Goal: Check status: Check status

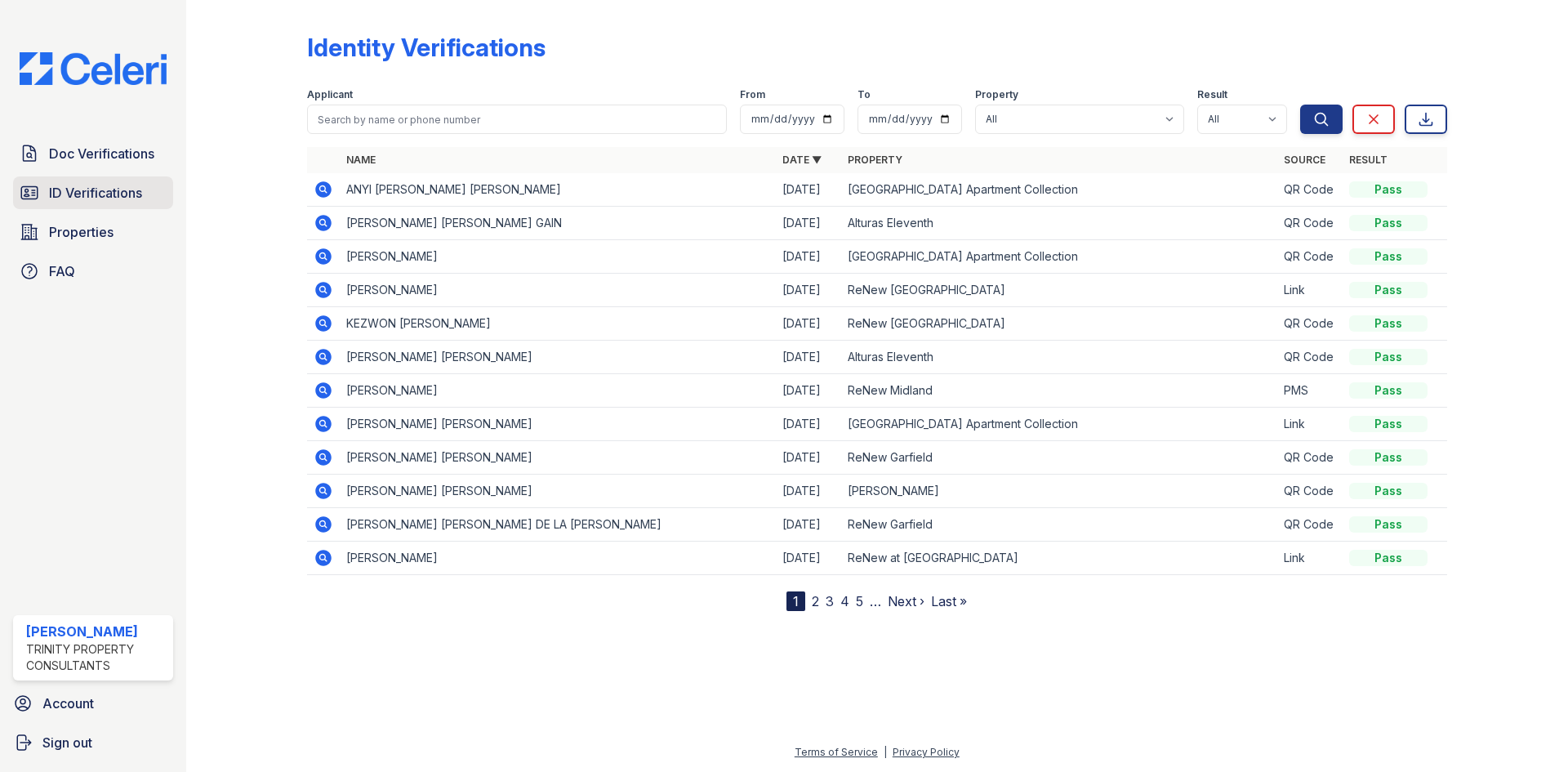
click at [56, 195] on span "ID Verifications" at bounding box center [95, 193] width 93 height 19
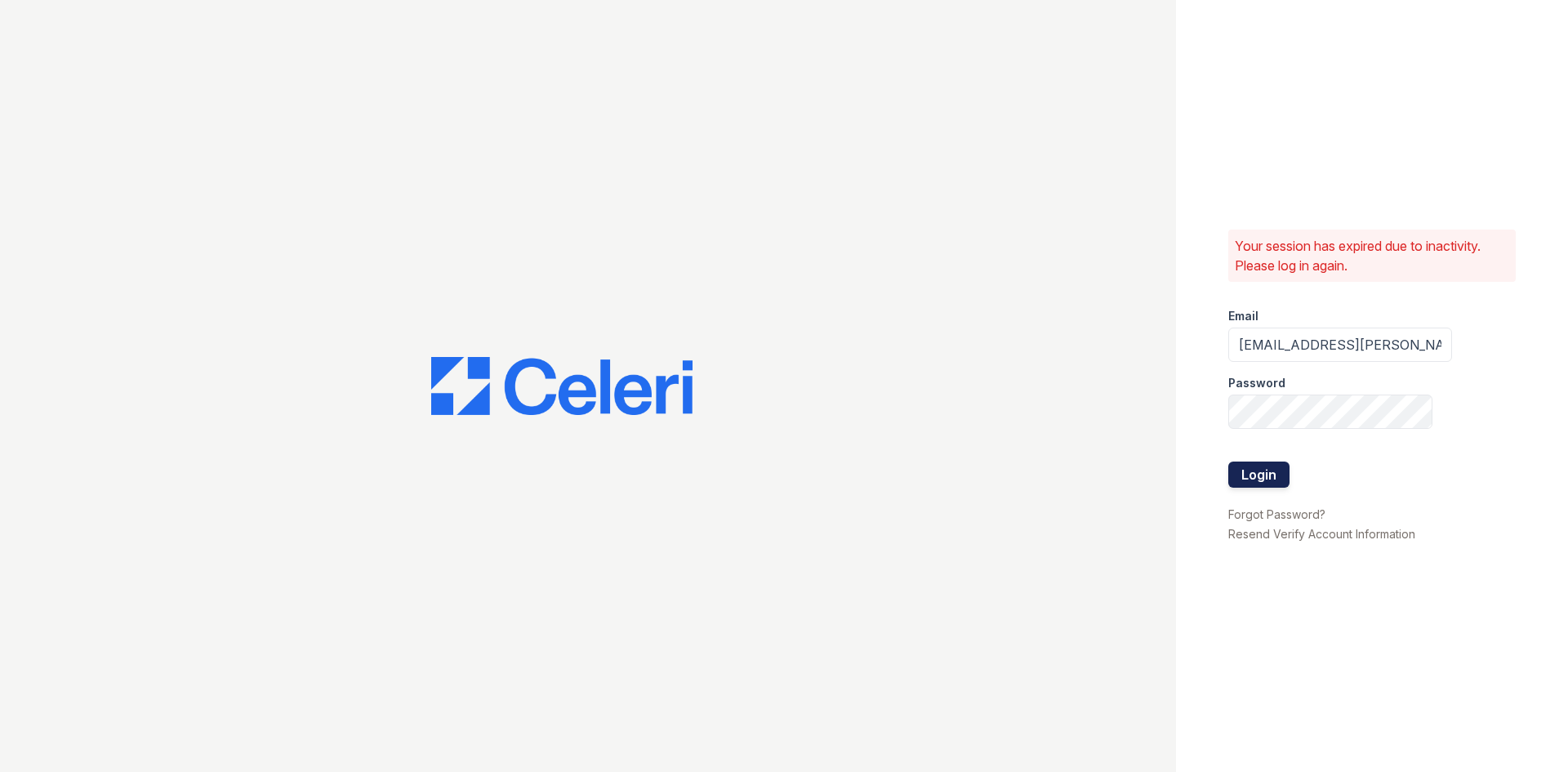
click at [1278, 477] on button "Login" at bounding box center [1259, 474] width 61 height 26
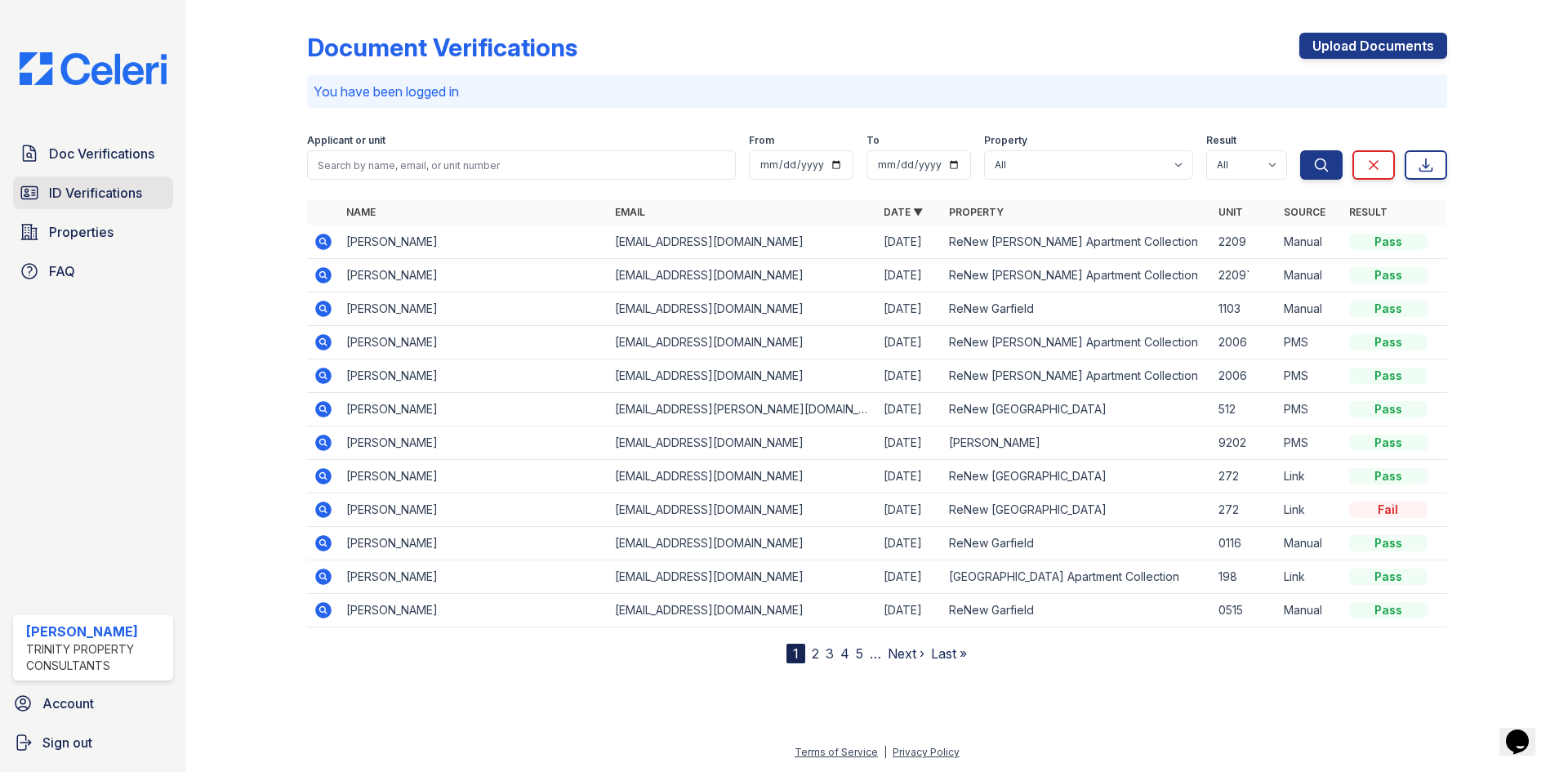
click at [97, 186] on span "ID Verifications" at bounding box center [95, 193] width 93 height 19
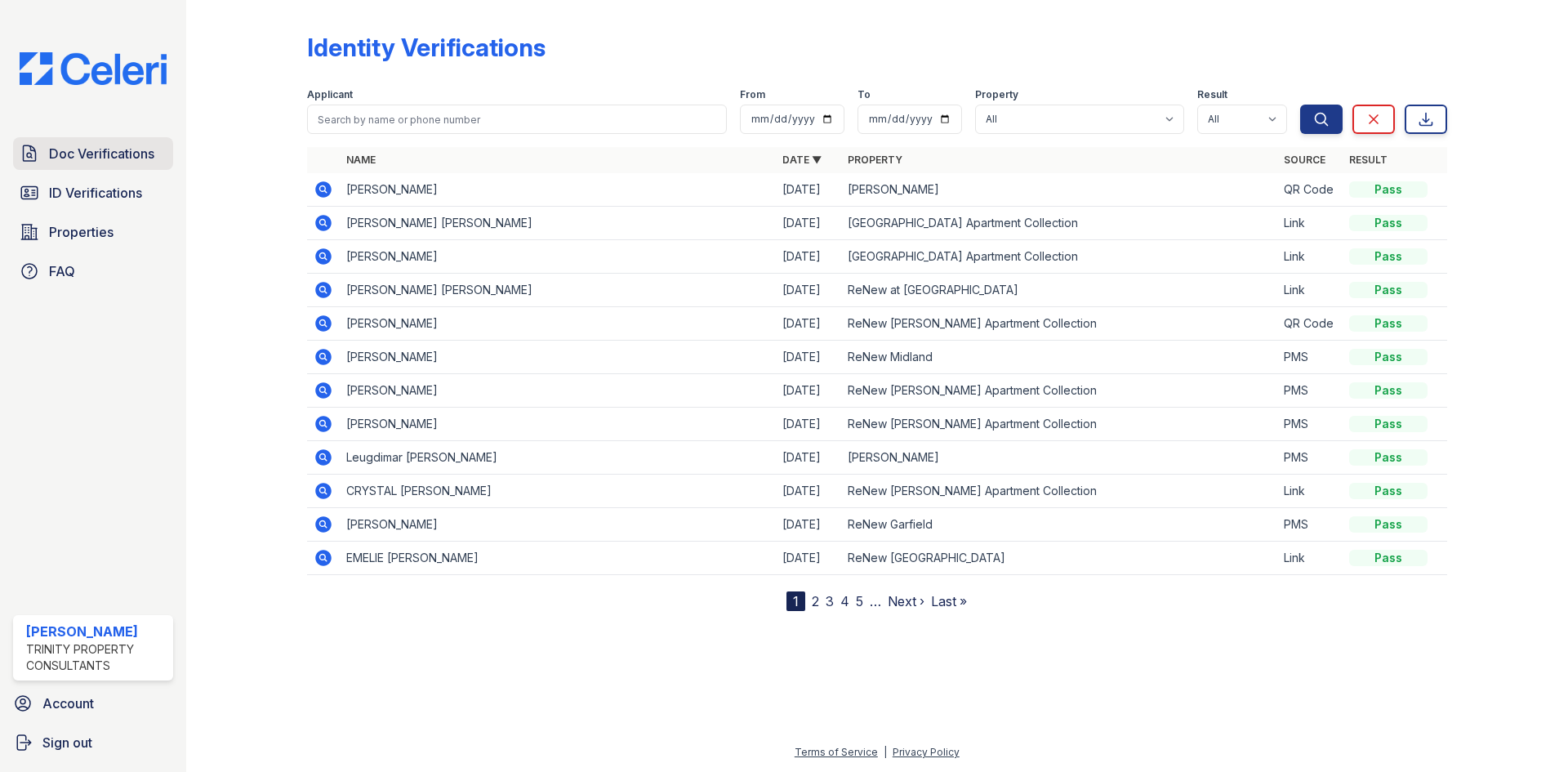
click at [122, 161] on span "Doc Verifications" at bounding box center [101, 153] width 105 height 19
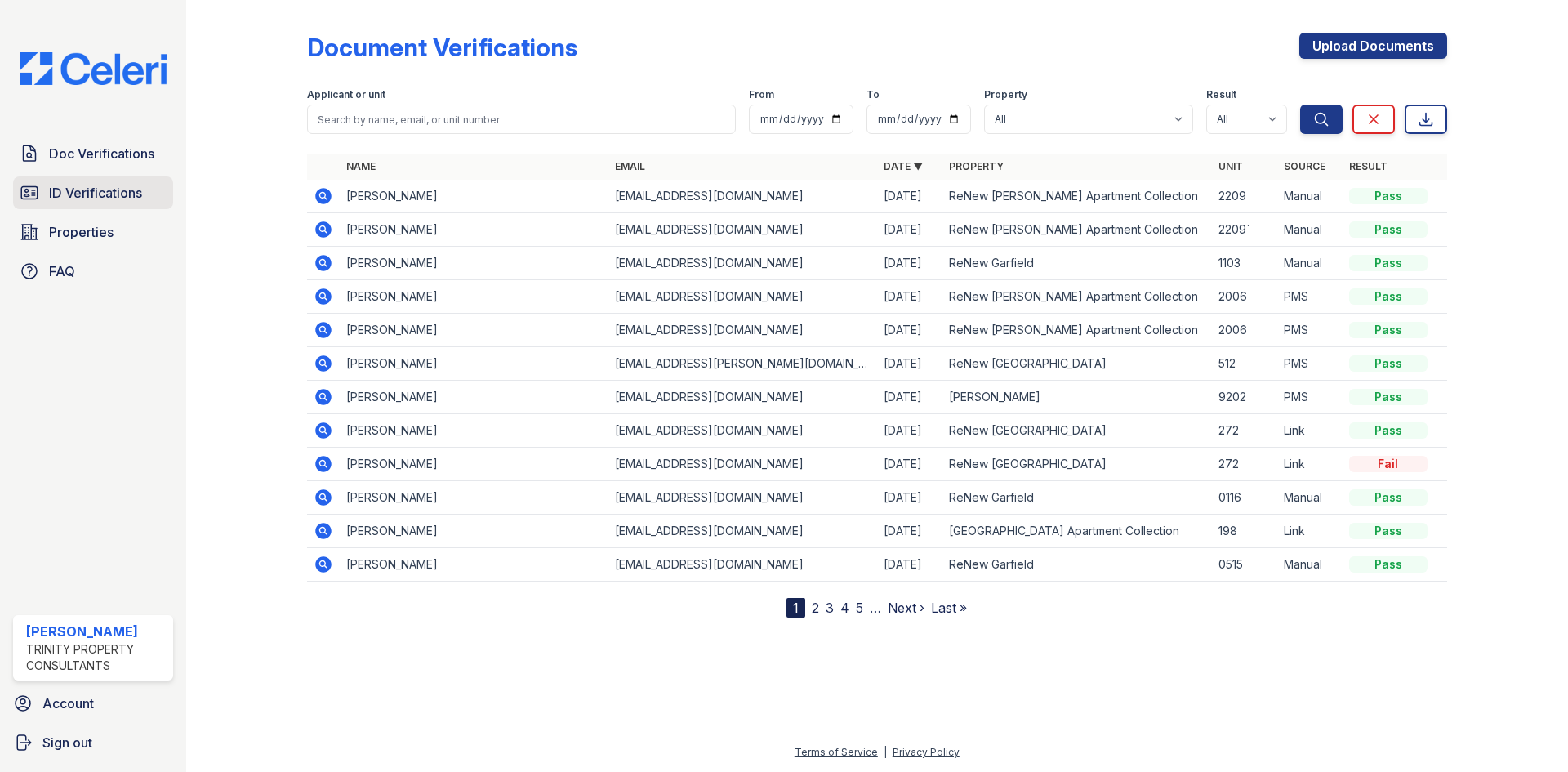
click at [113, 193] on span "ID Verifications" at bounding box center [95, 193] width 93 height 19
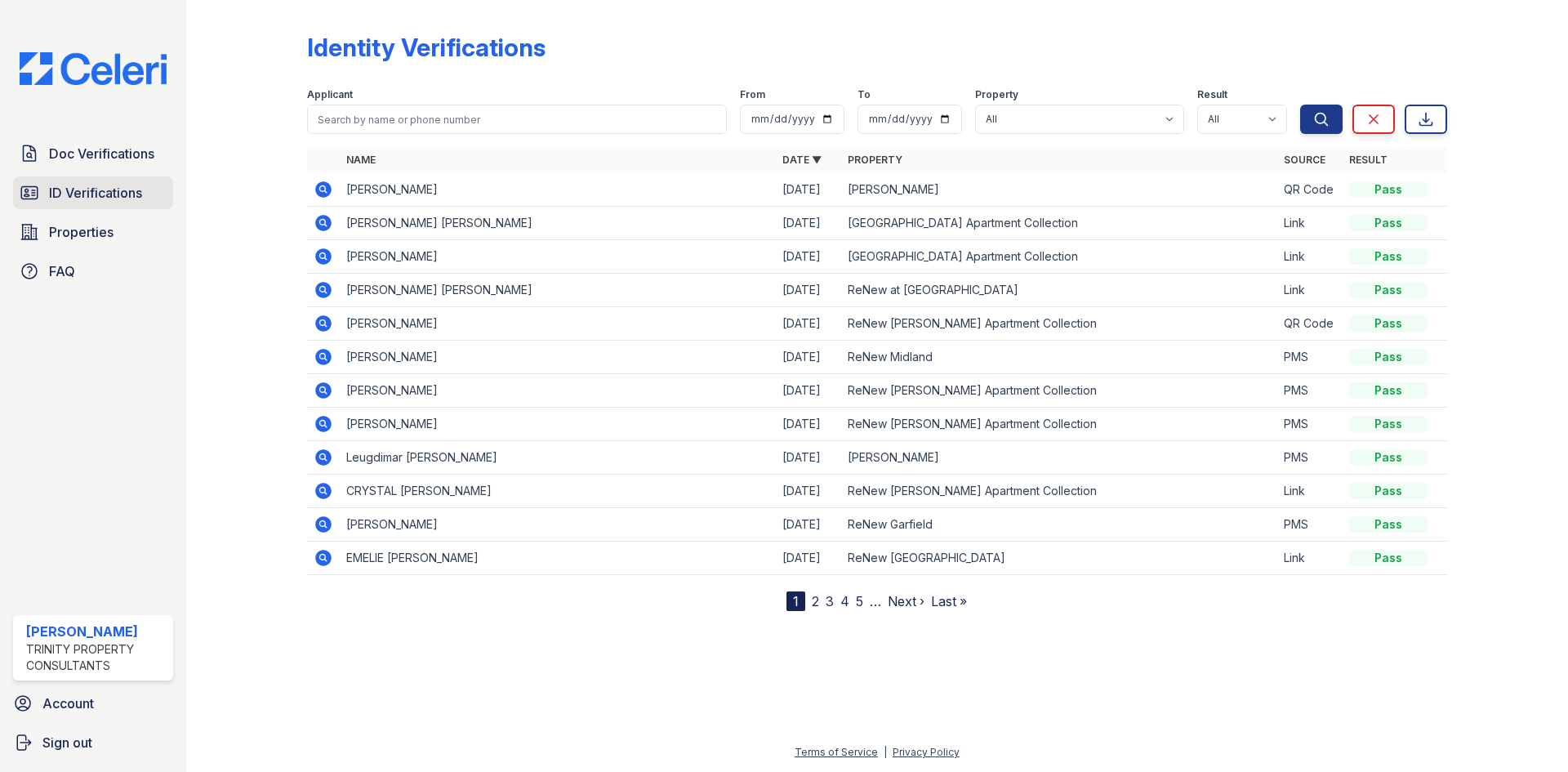
click at [88, 193] on span "ID Verifications" at bounding box center [95, 193] width 93 height 19
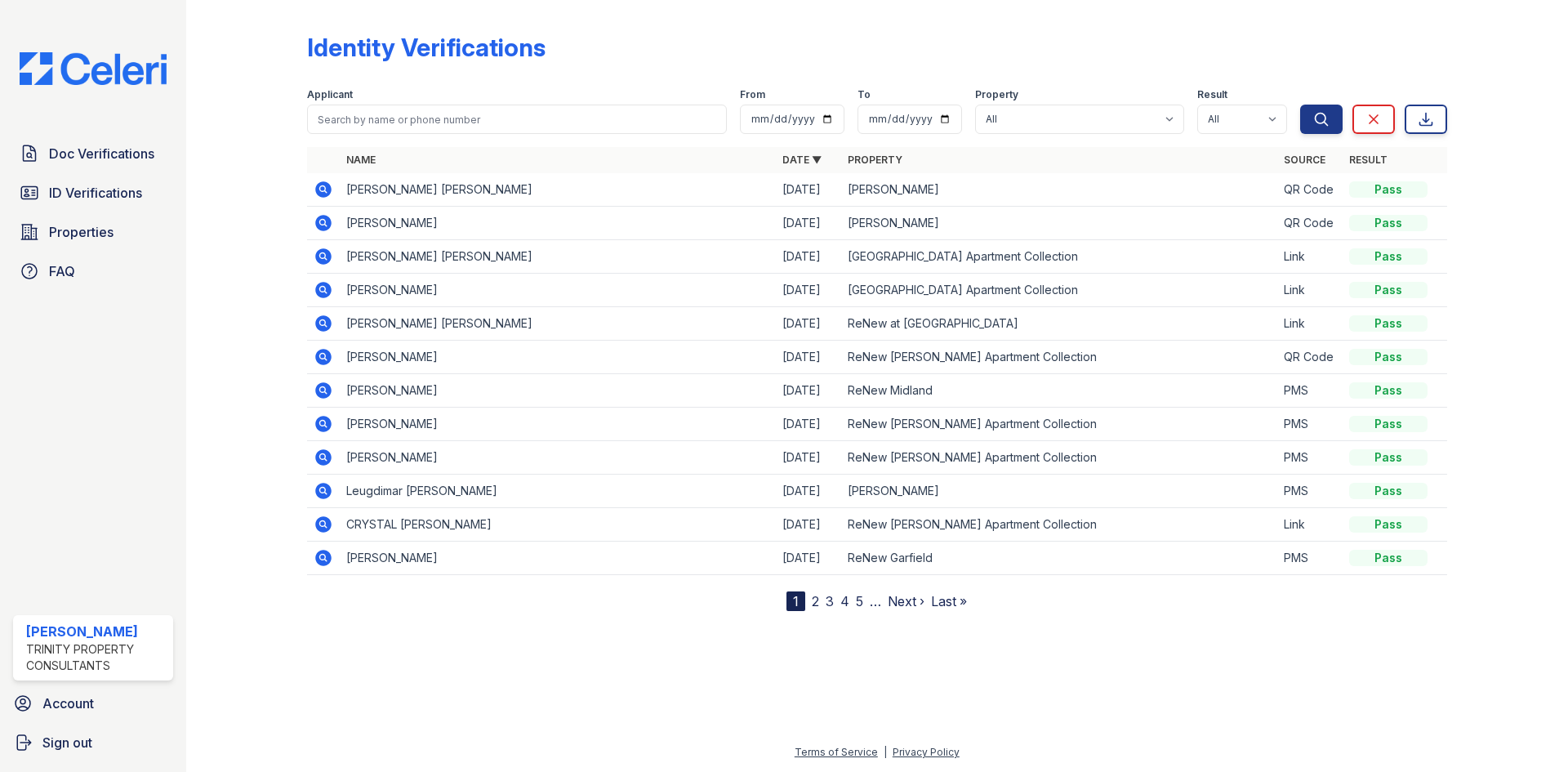
click at [318, 188] on icon at bounding box center [323, 189] width 16 height 16
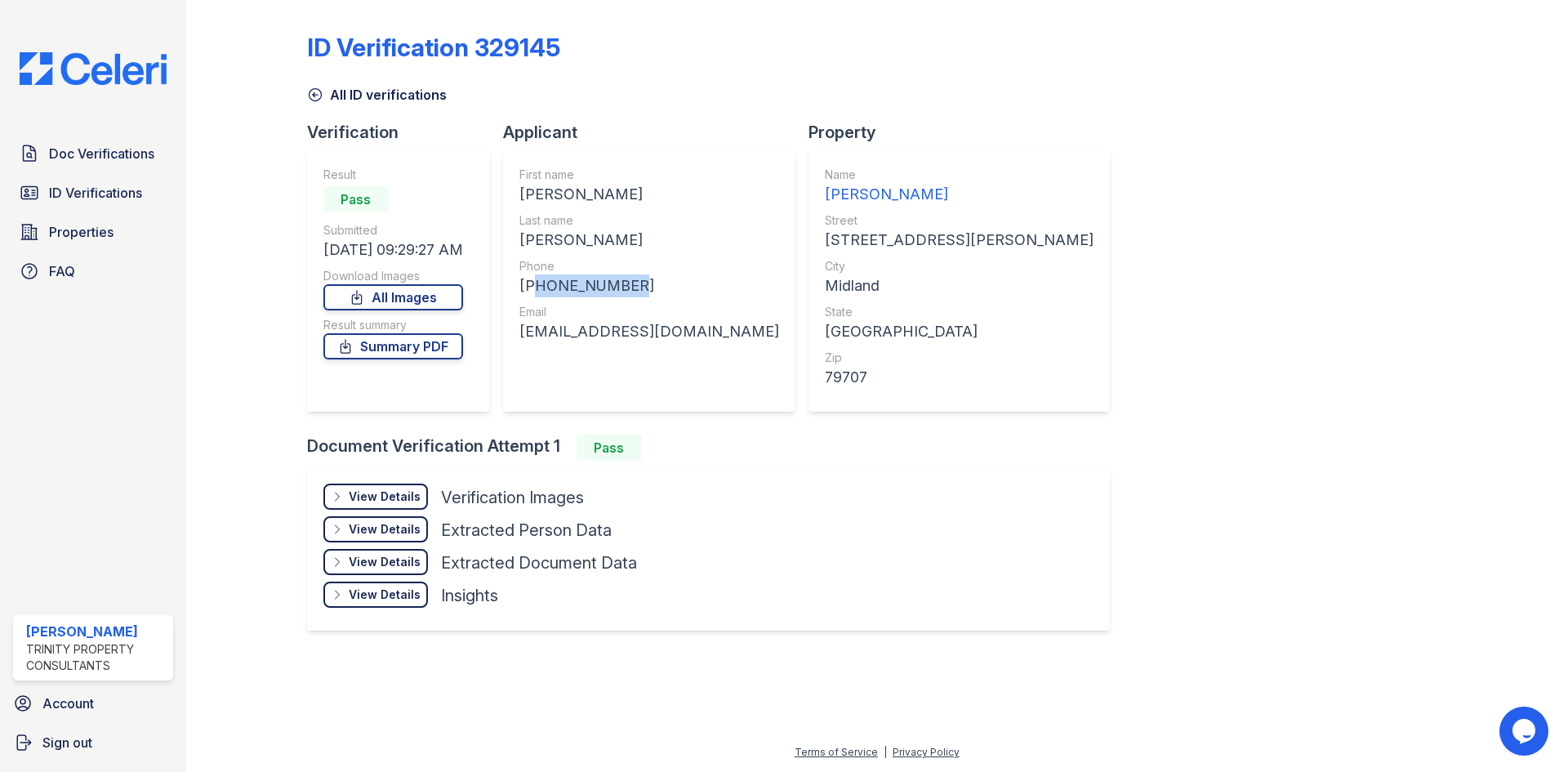
drag, startPoint x: 534, startPoint y: 285, endPoint x: 635, endPoint y: 286, distance: 101.0
click at [635, 286] on div "+17123551985" at bounding box center [649, 285] width 260 height 23
click at [619, 286] on div "+17123551985" at bounding box center [649, 285] width 260 height 23
drag, startPoint x: 539, startPoint y: 282, endPoint x: 626, endPoint y: 282, distance: 87.0
click at [626, 282] on div "+17123551985" at bounding box center [649, 285] width 260 height 23
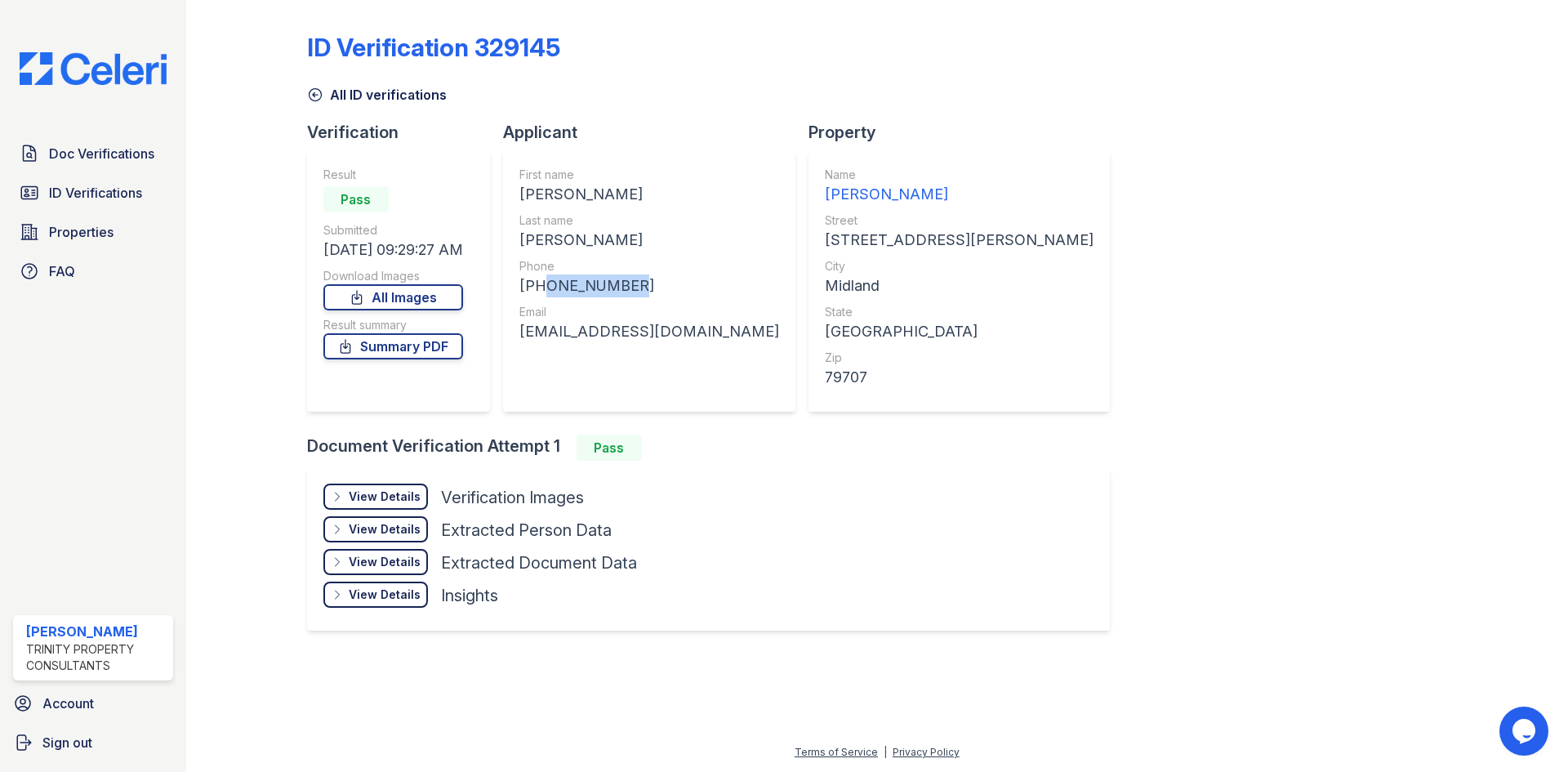
copy div "7123551985"
drag, startPoint x: 521, startPoint y: 330, endPoint x: 735, endPoint y: 335, distance: 214.1
click at [735, 335] on div "First name KRISTINA NEVAEH Last name ACOSTA Phone +17123551985 Email kristinaac…" at bounding box center [649, 281] width 293 height 262
copy div "kristinaacosta2004@gmail.com"
drag, startPoint x: 542, startPoint y: 283, endPoint x: 621, endPoint y: 280, distance: 79.1
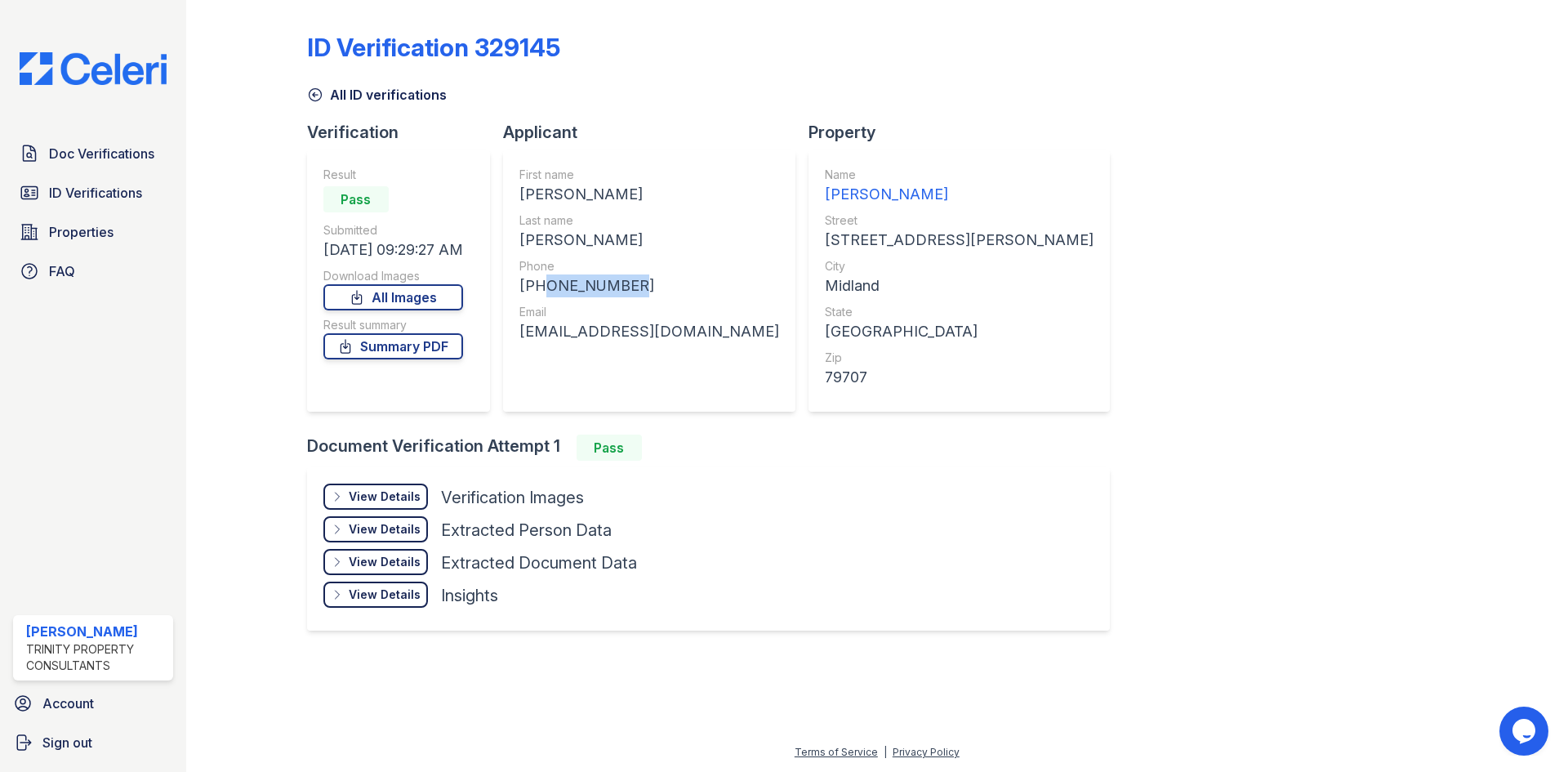
click at [621, 280] on div "+17123551985" at bounding box center [649, 285] width 260 height 23
copy div "7123551985"
